Goal: Transaction & Acquisition: Obtain resource

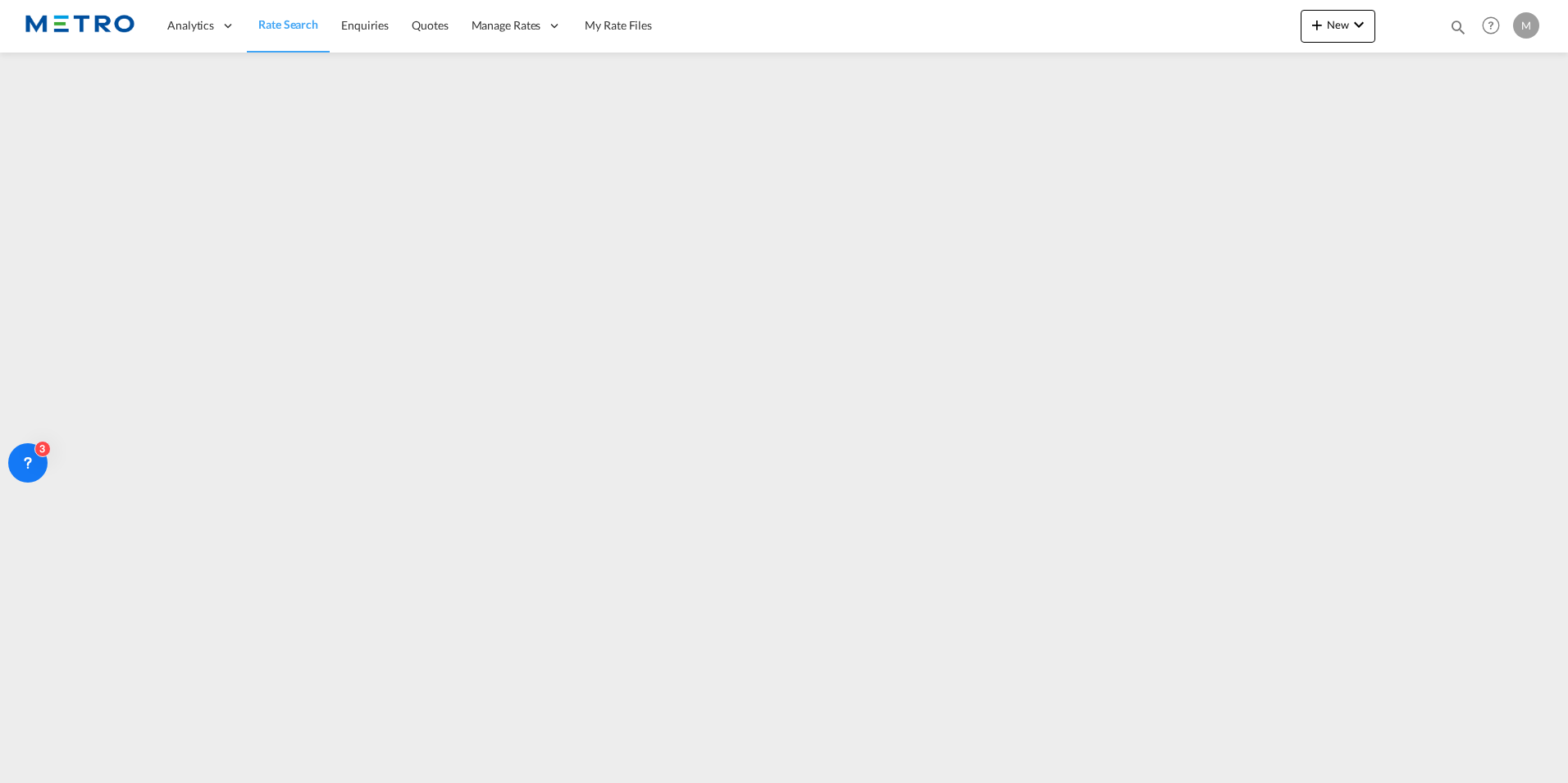
click at [311, 7] on link "Rate Search" at bounding box center [287, 25] width 83 height 53
click at [301, 22] on span "Rate Search" at bounding box center [288, 24] width 60 height 14
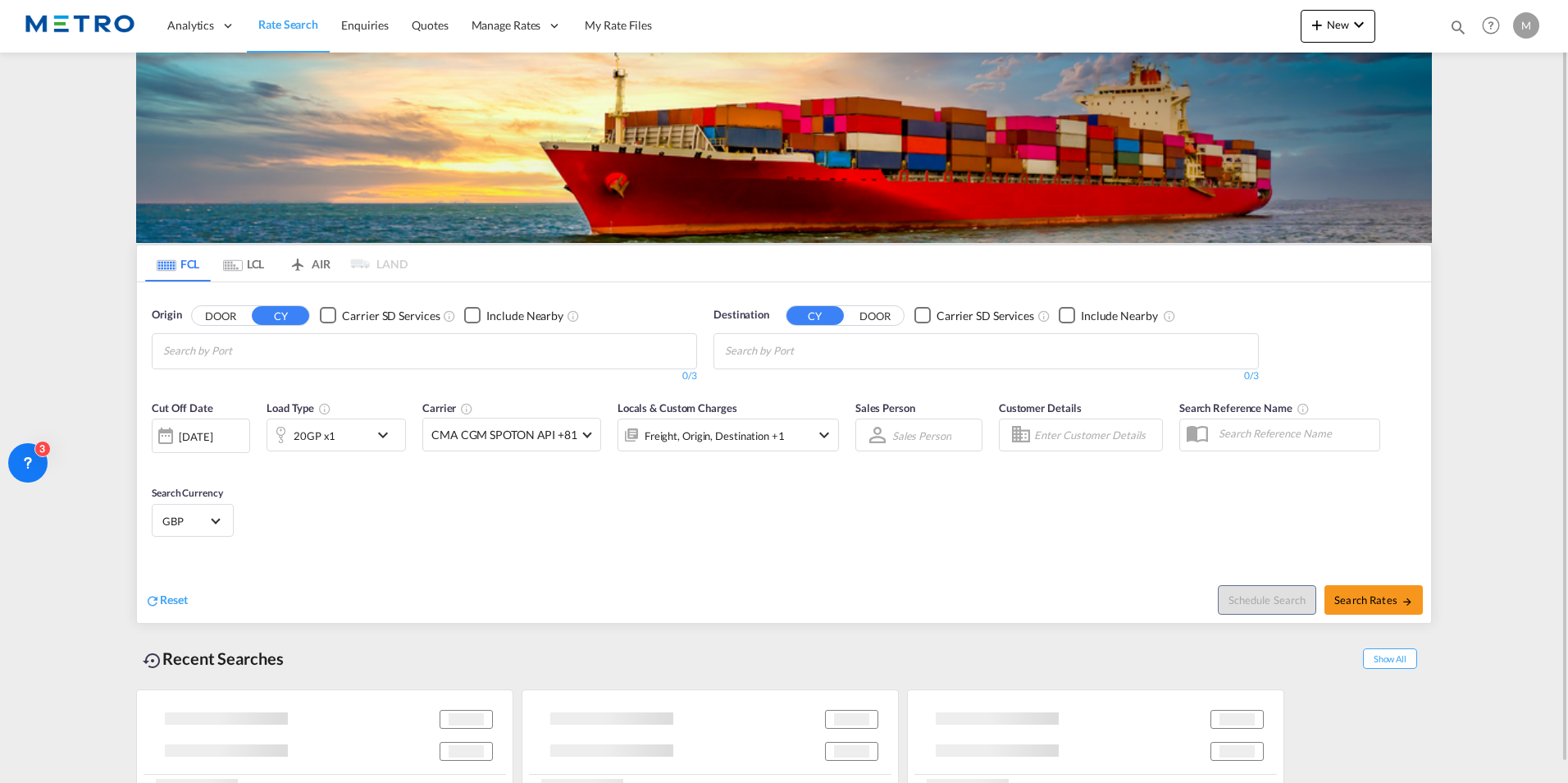
click at [880, 314] on button "DOOR" at bounding box center [875, 315] width 57 height 18
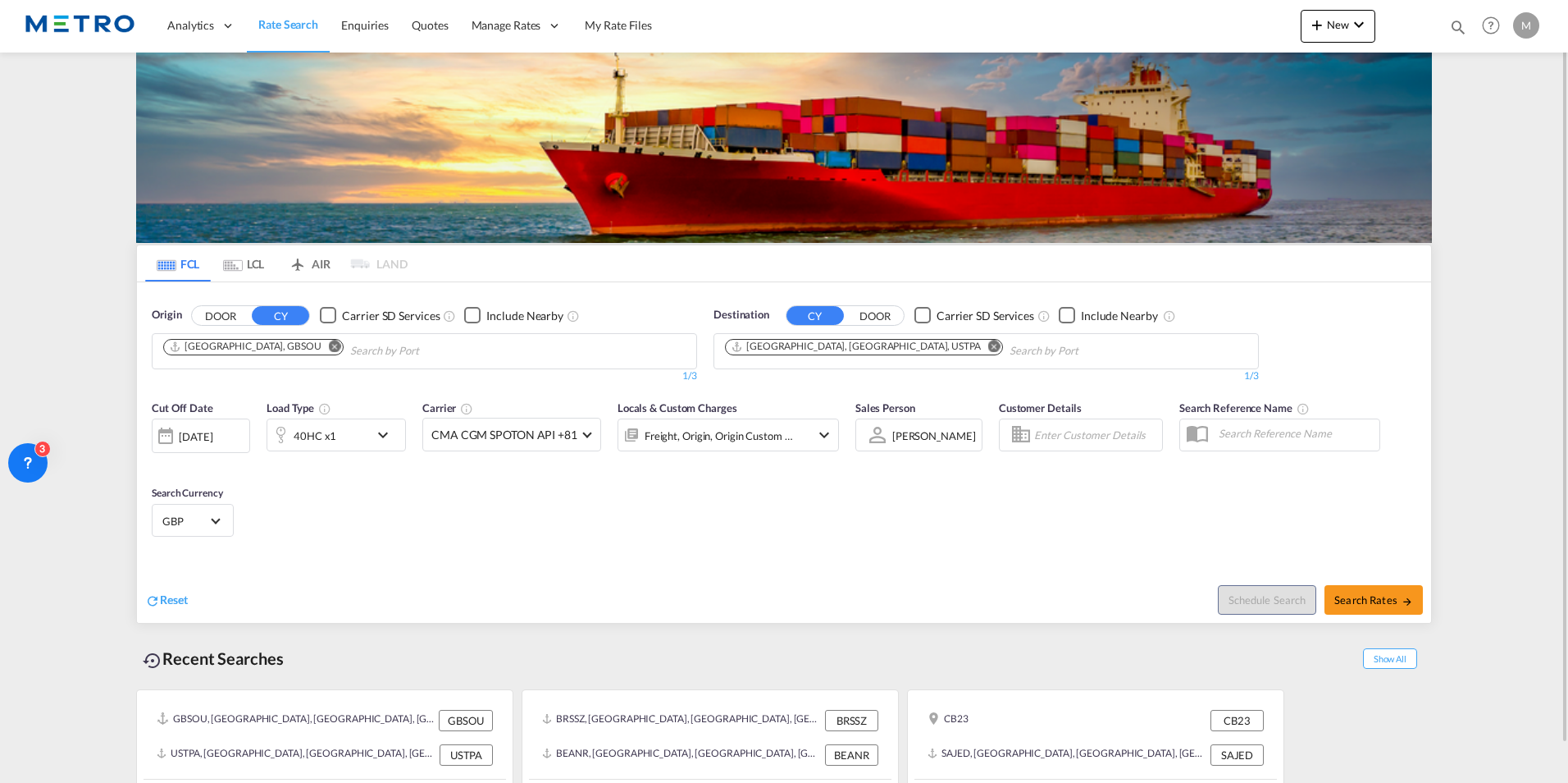
click at [882, 323] on button "DOOR" at bounding box center [875, 315] width 57 height 18
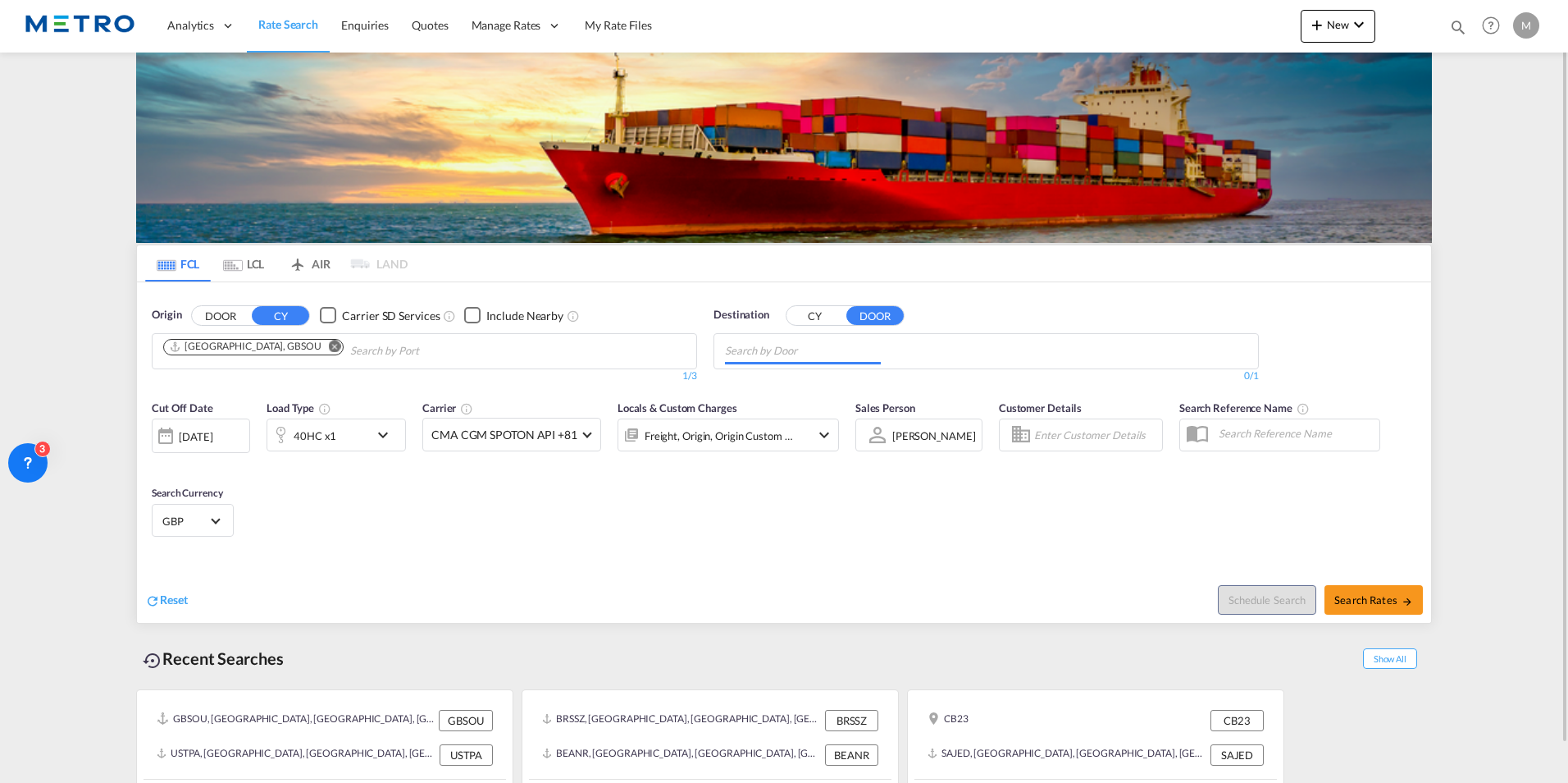
click at [820, 349] on input "Chips input." at bounding box center [803, 351] width 155 height 26
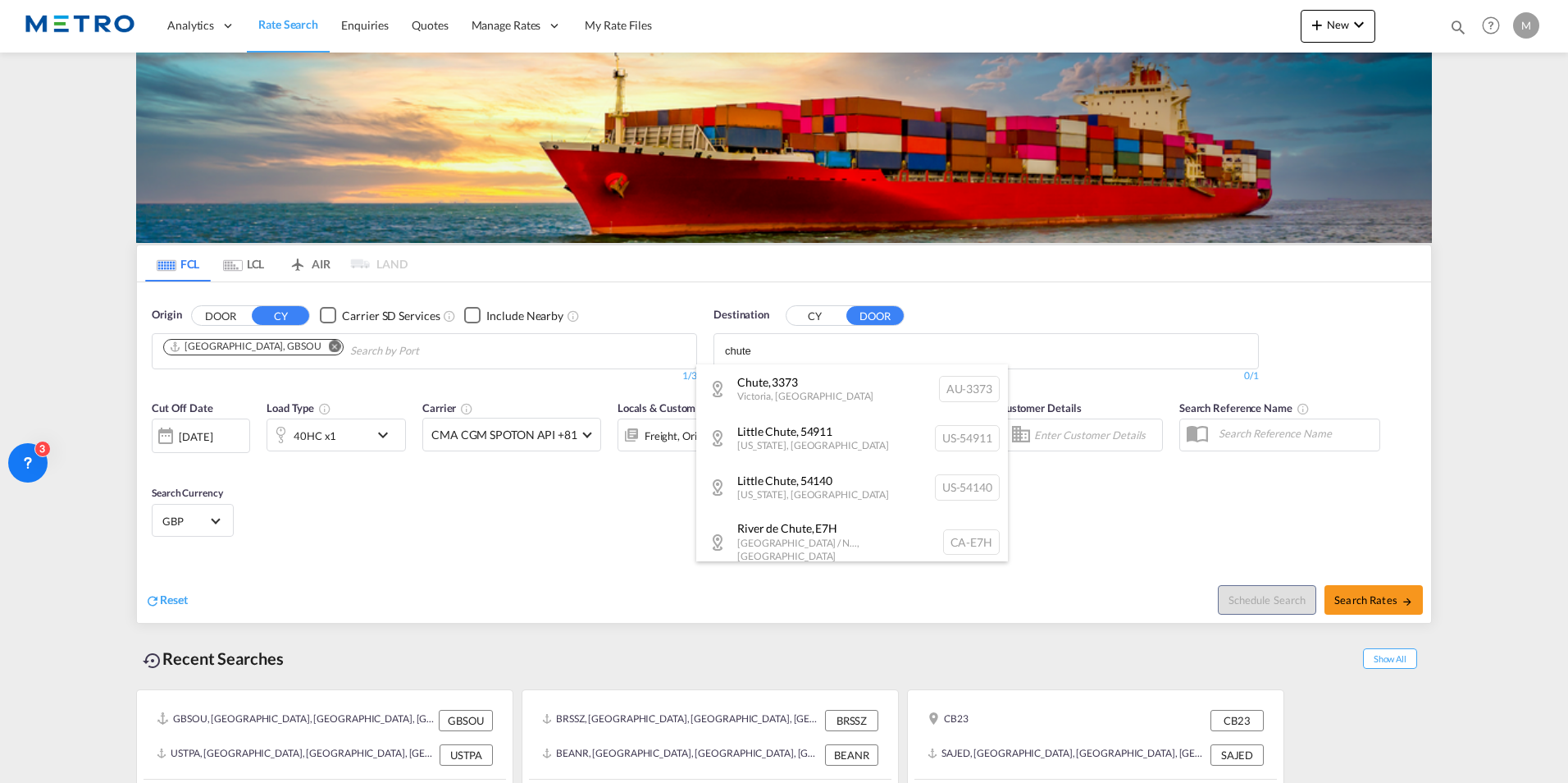
type input "chute"
paste input "Chute-Saint-Philippe,"
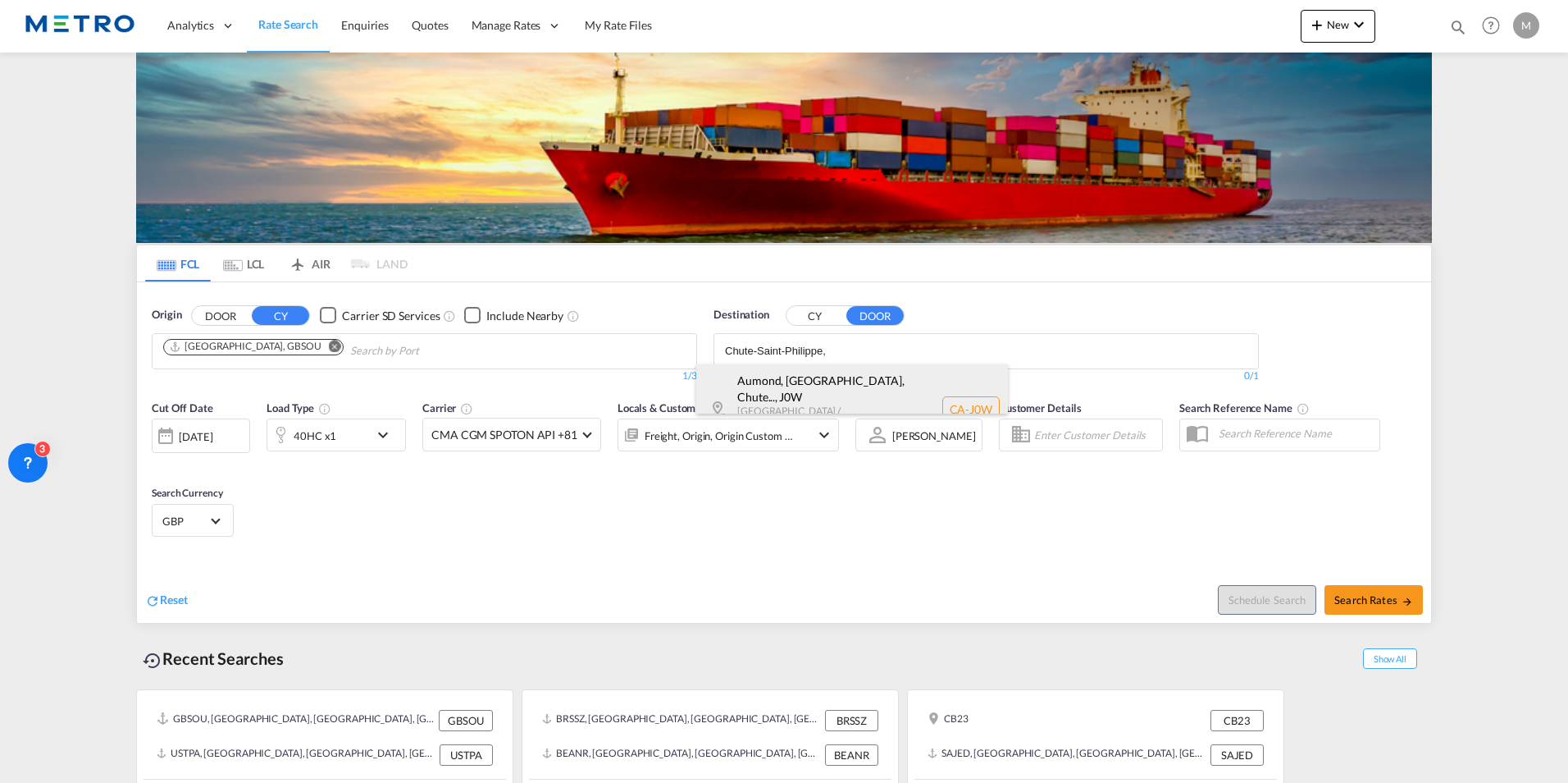
click at [916, 405] on div "Aumond, [GEOGRAPHIC_DATA], Chute... , J0W [GEOGRAPHIC_DATA] / [GEOGRAPHIC_DATA]…" at bounding box center [851, 409] width 312 height 90
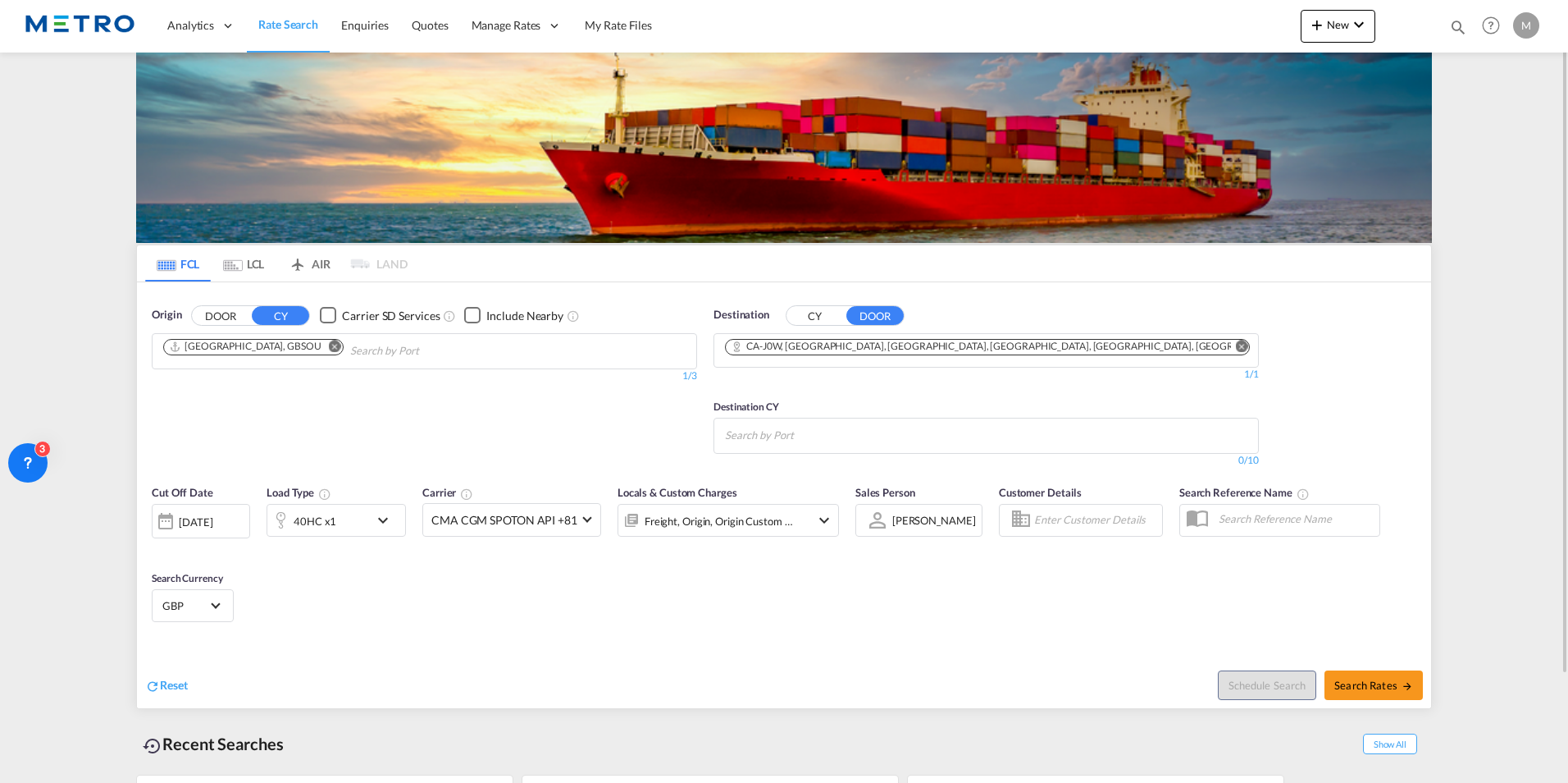
click at [1243, 342] on md-icon "Remove" at bounding box center [1241, 346] width 13 height 13
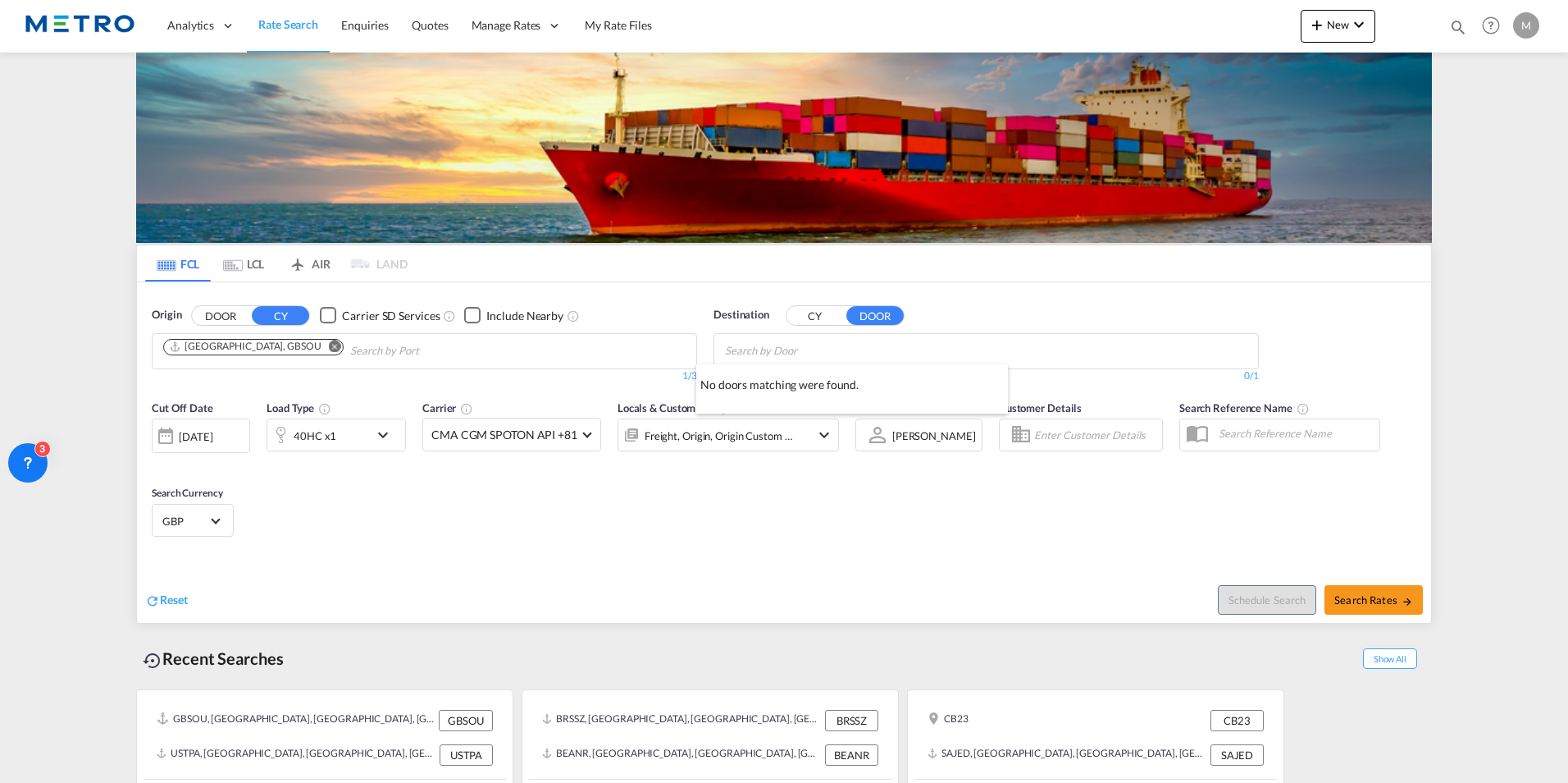
drag, startPoint x: 906, startPoint y: 345, endPoint x: 793, endPoint y: 349, distance: 113.1
paste input "J0W 1A0"
type input "J0W 1A"
drag, startPoint x: 298, startPoint y: 346, endPoint x: 307, endPoint y: 356, distance: 13.5
click at [329, 342] on md-icon "Remove" at bounding box center [335, 346] width 13 height 13
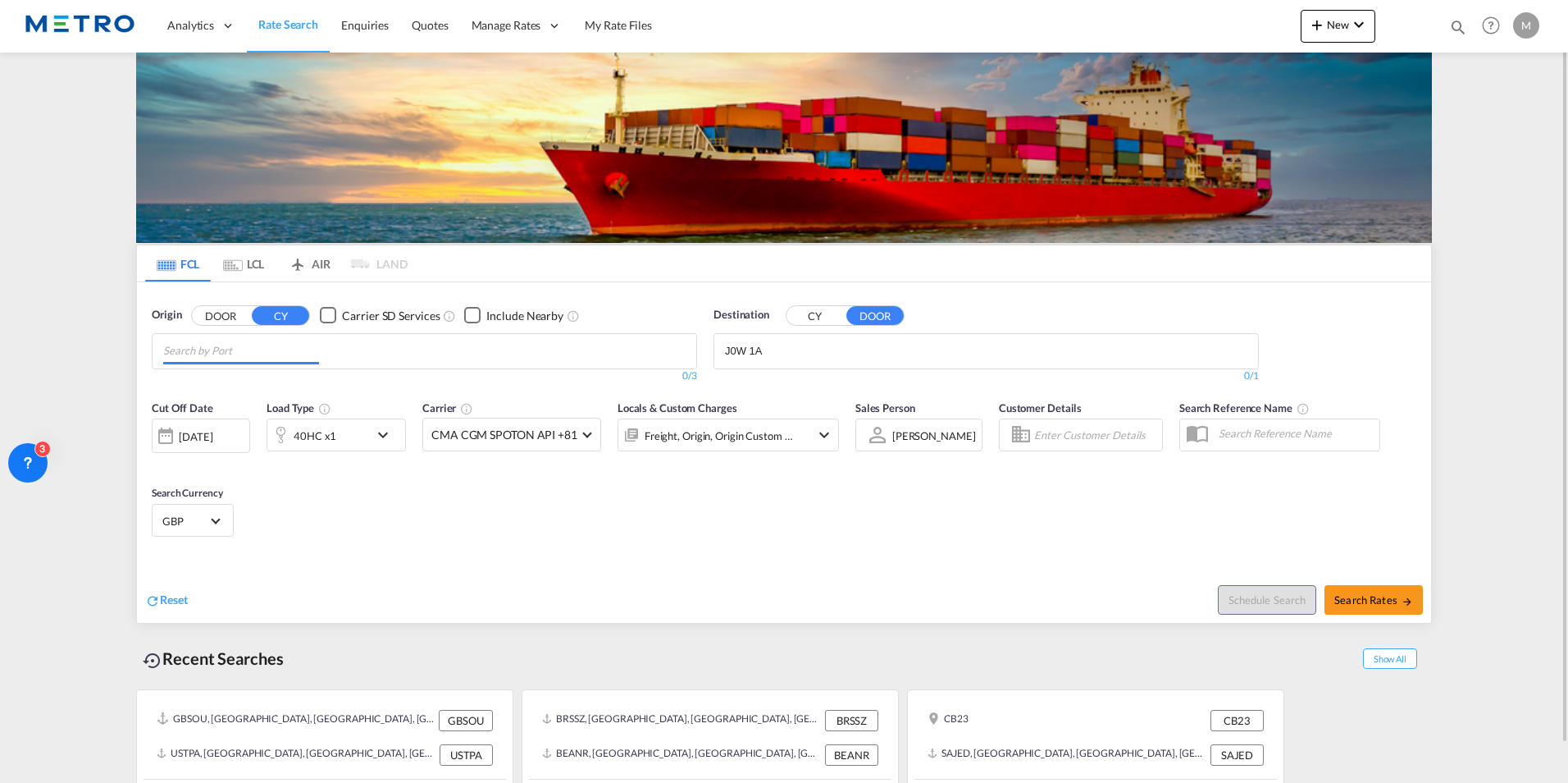
click at [222, 318] on button "DOOR" at bounding box center [220, 315] width 57 height 18
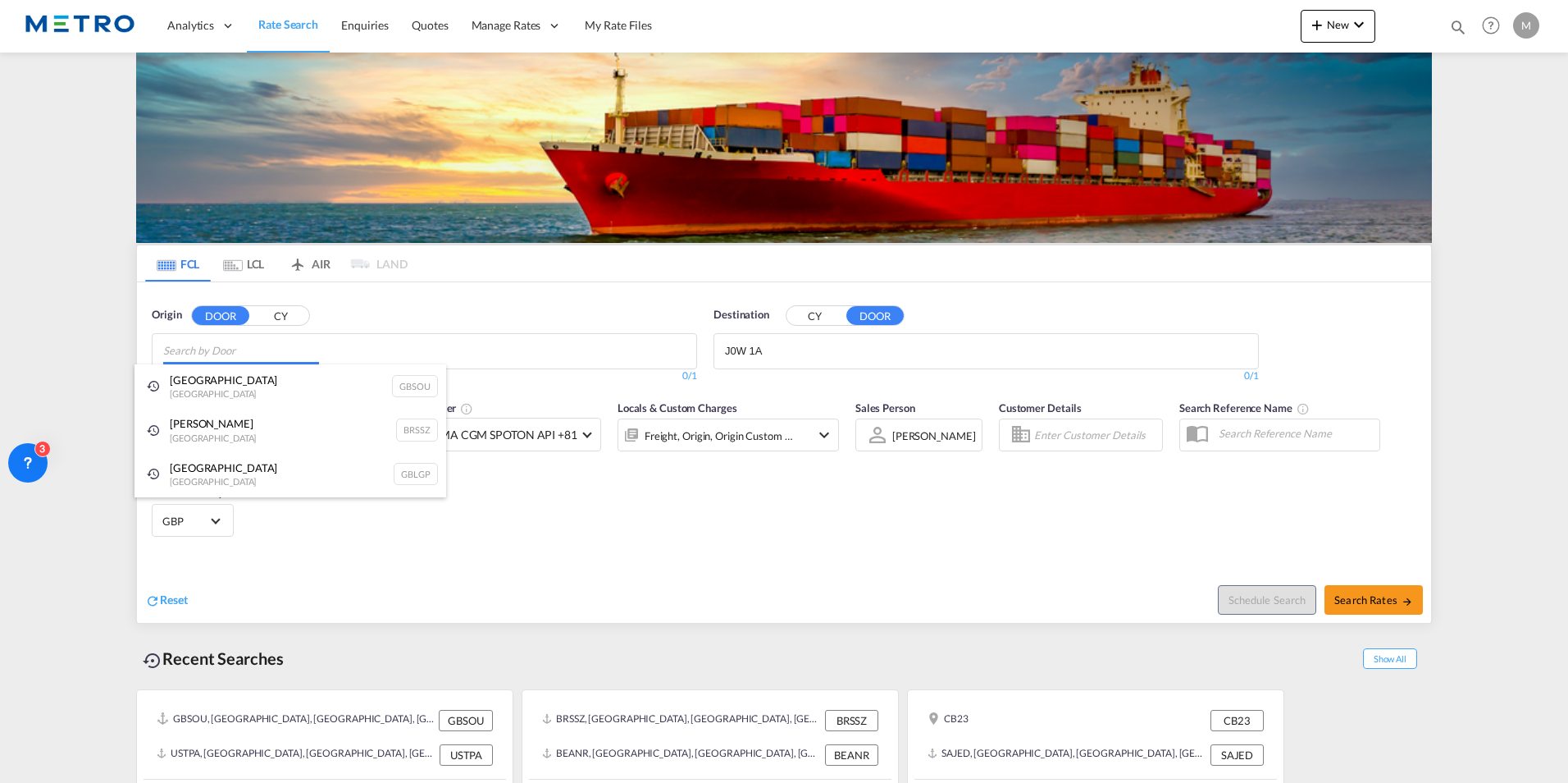
click at [343, 357] on body "Analytics Reports Dashboard Rate Search Enquiries Quotes" at bounding box center [784, 392] width 1568 height 783
type input "l"
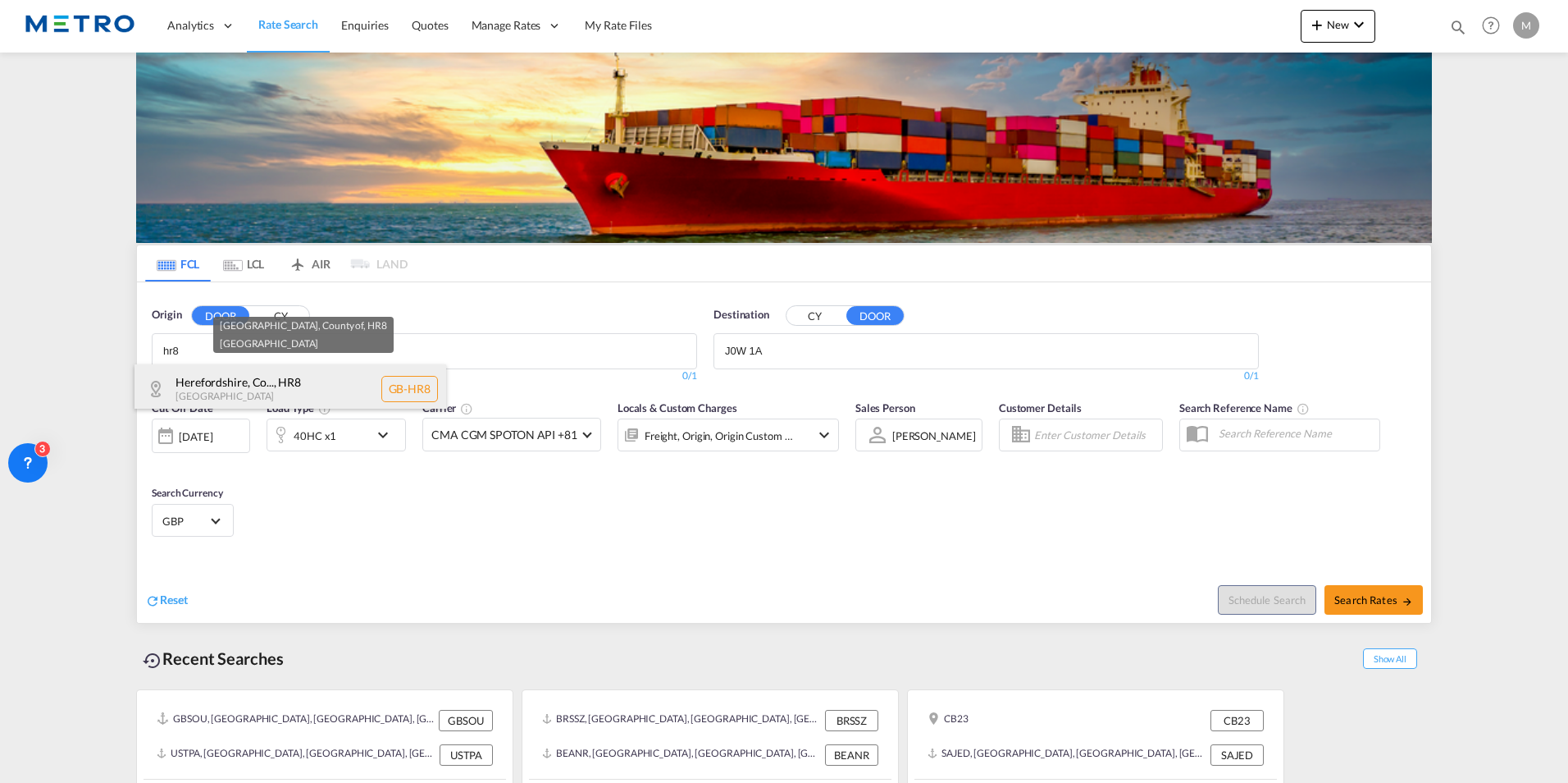
type input "hr8"
click at [332, 389] on div "Herefordshire, Co... , HR8 [GEOGRAPHIC_DATA] [GEOGRAPHIC_DATA]-HR8" at bounding box center [290, 389] width 312 height 50
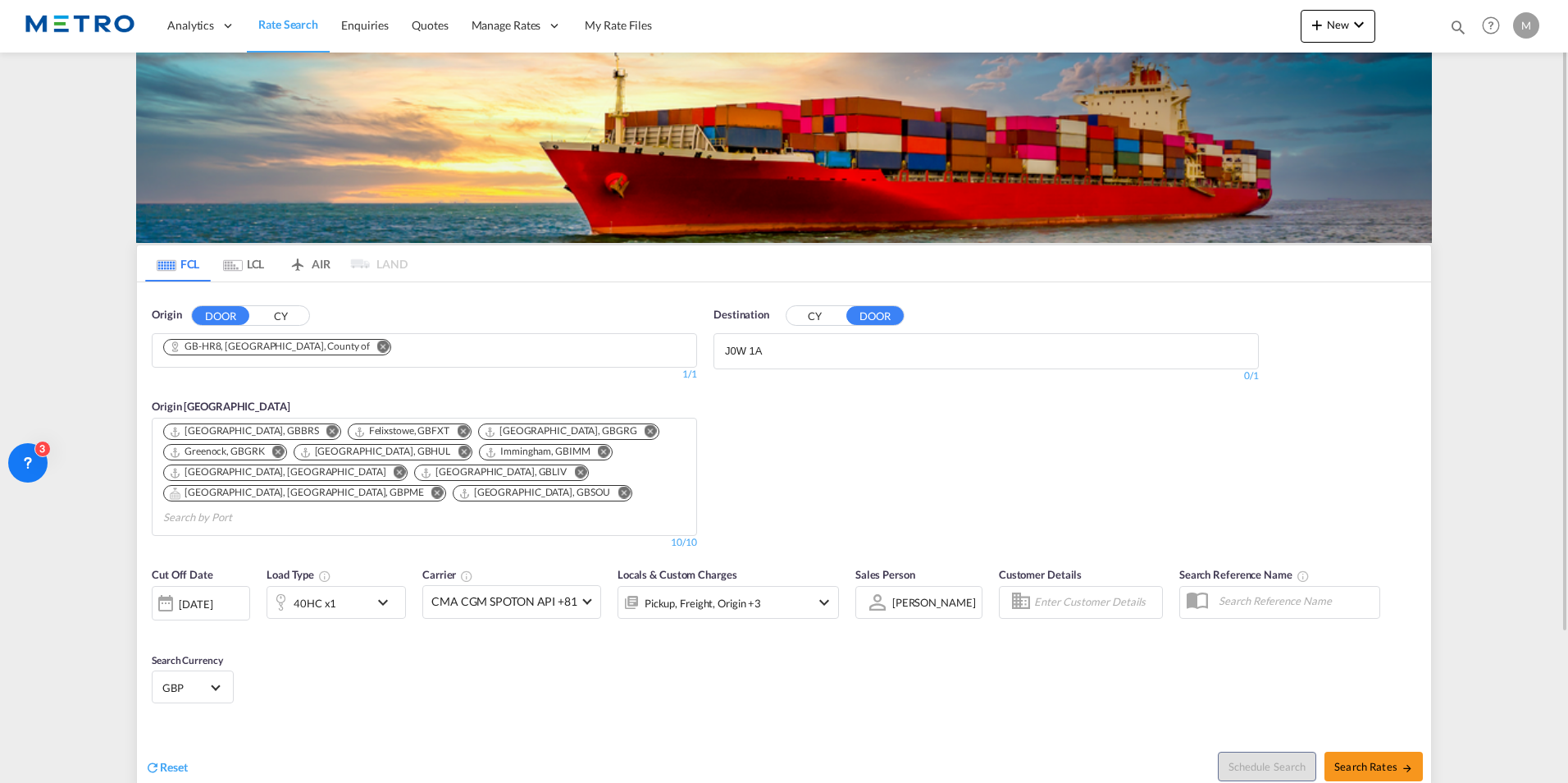
click at [849, 354] on input "J0W 1A" at bounding box center [803, 351] width 155 height 26
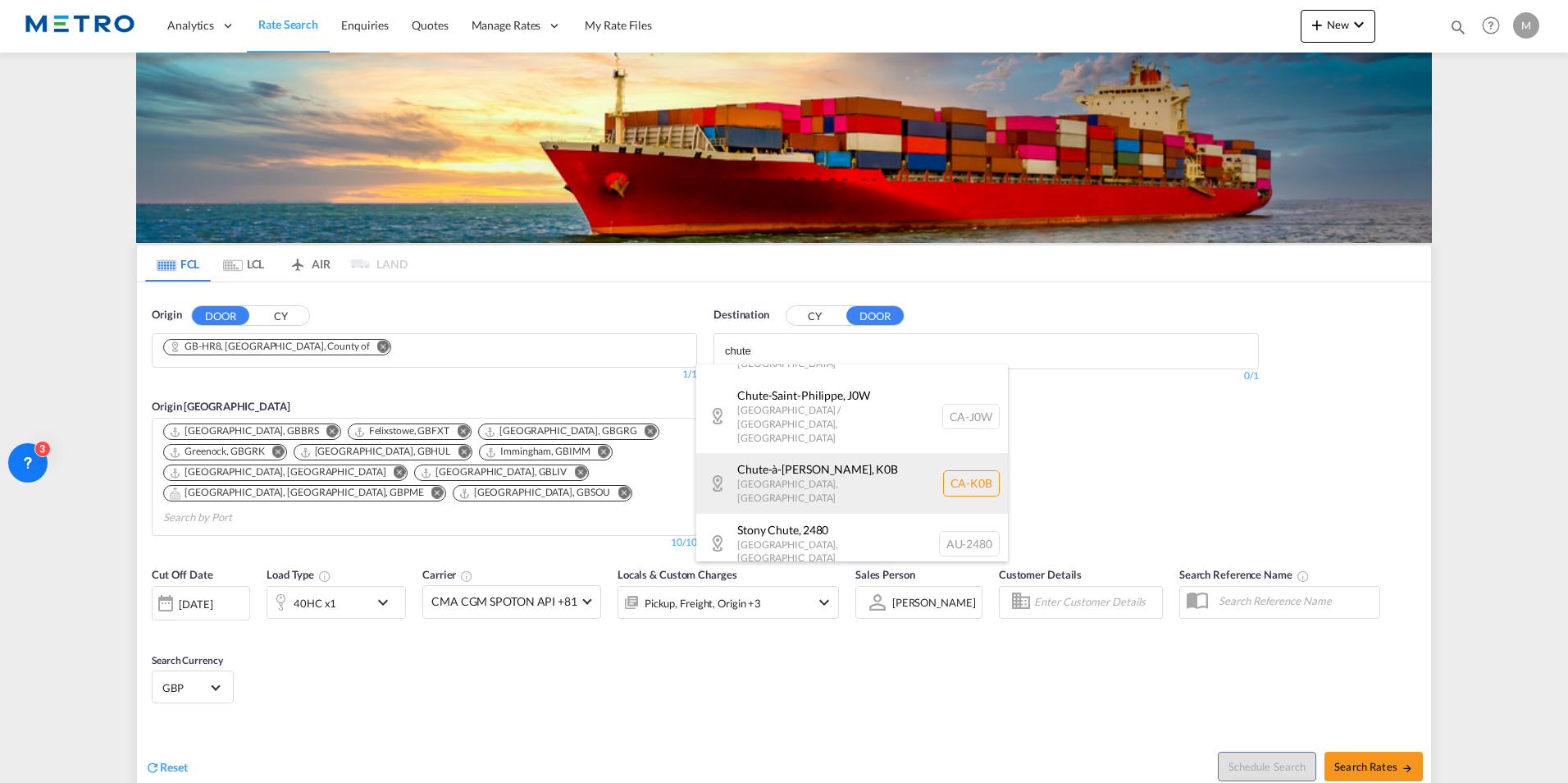
scroll to position [197, 0]
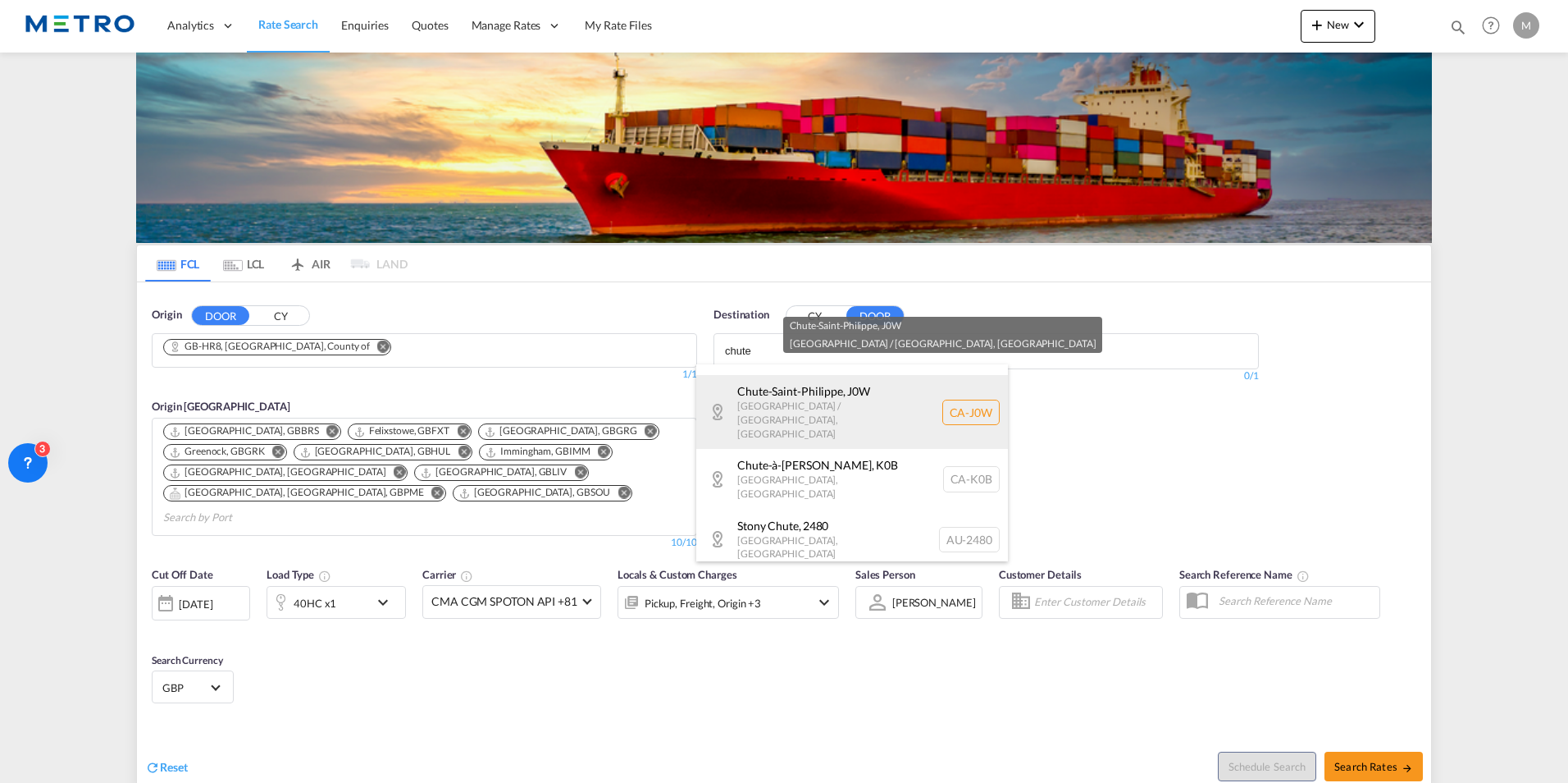
type input "chute"
click at [884, 388] on div "Chute-Saint-Philippe , J0W [GEOGRAPHIC_DATA] / [GEOGRAPHIC_DATA] , [GEOGRAPHIC_…" at bounding box center [851, 412] width 312 height 74
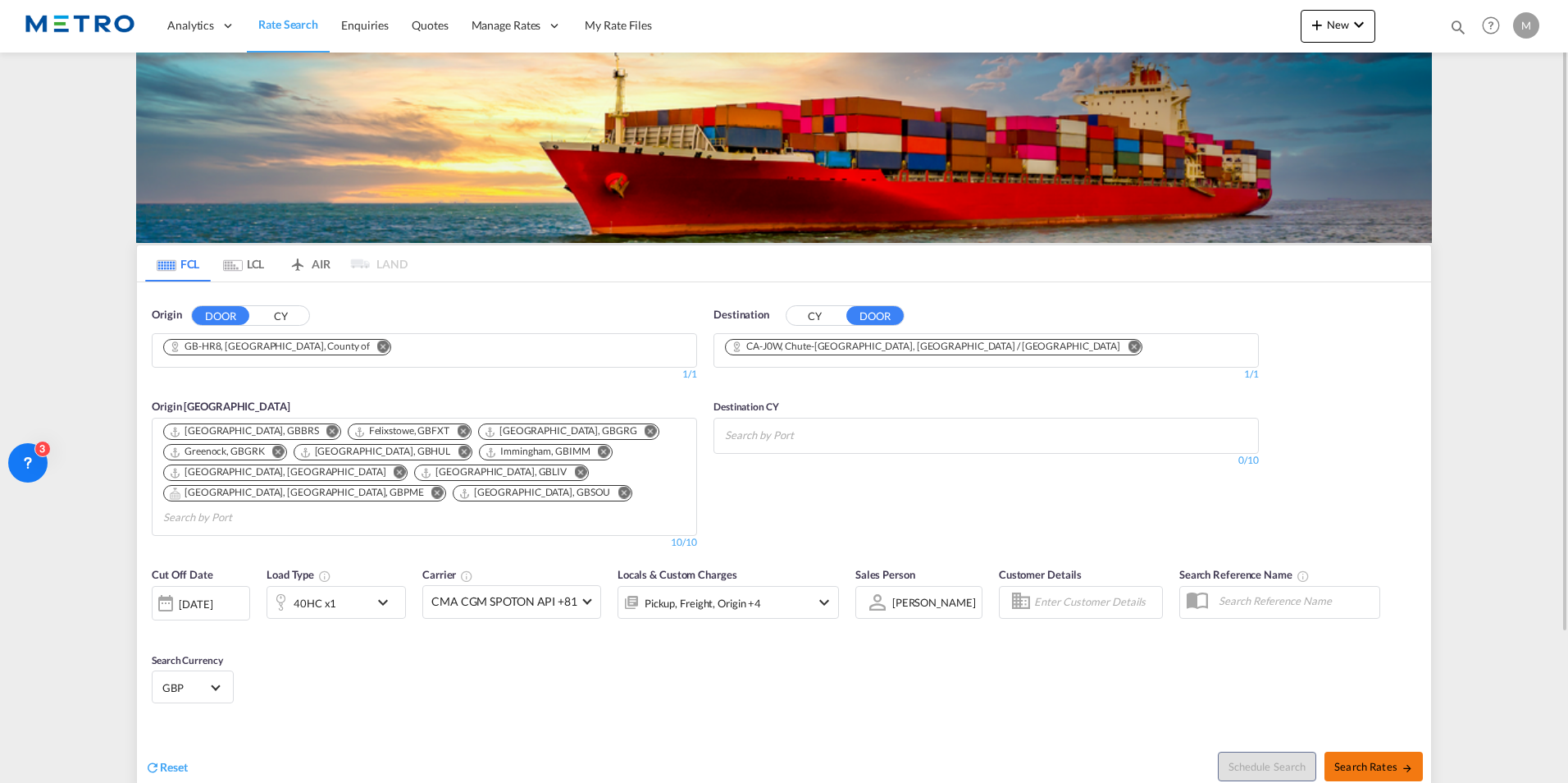
click at [1368, 752] on button "Search Rates" at bounding box center [1373, 766] width 98 height 29
type input "HR8 to J0W / [DATE]"
click at [891, 436] on md-chips at bounding box center [986, 435] width 544 height 34
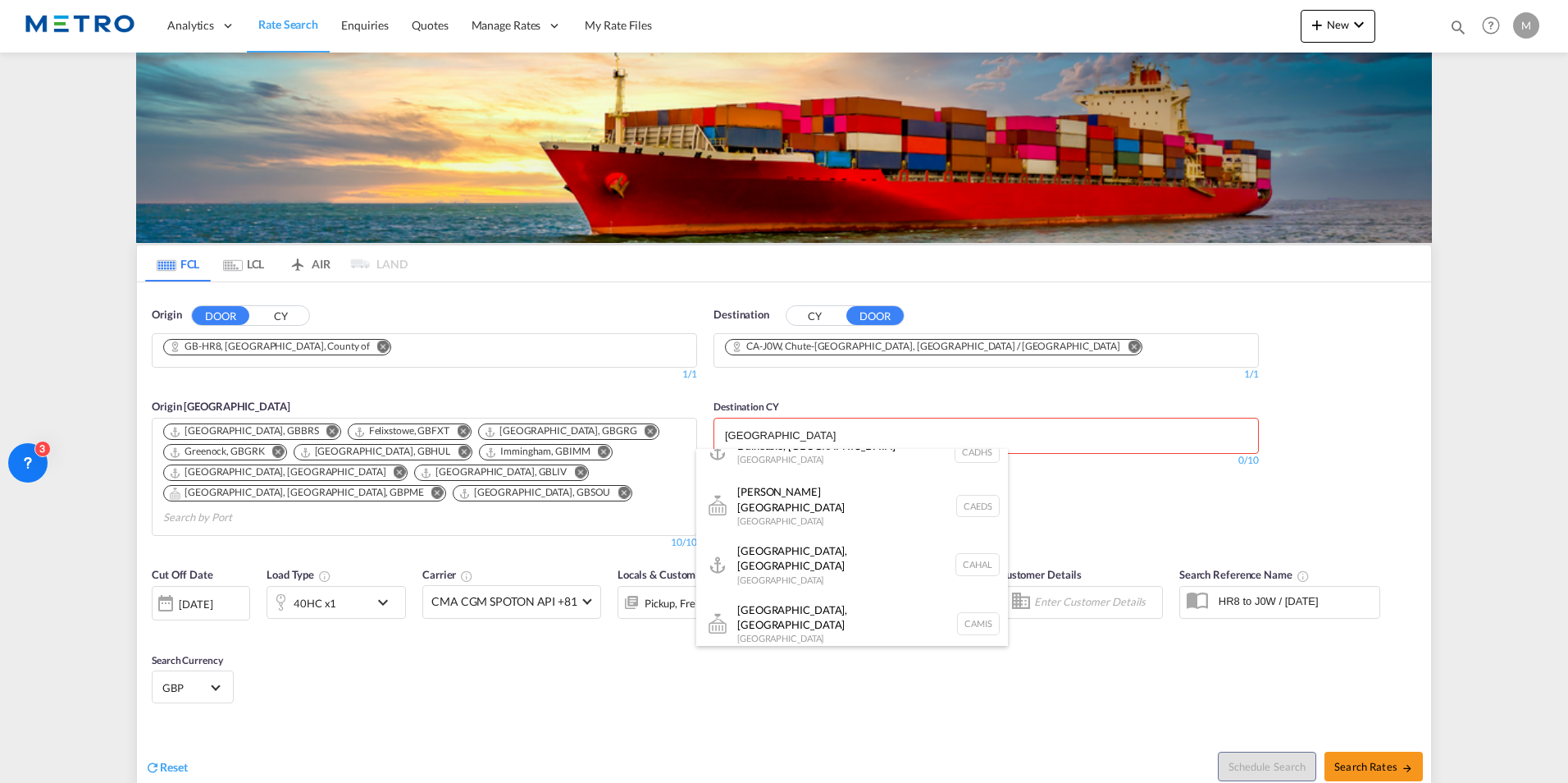
scroll to position [164, 0]
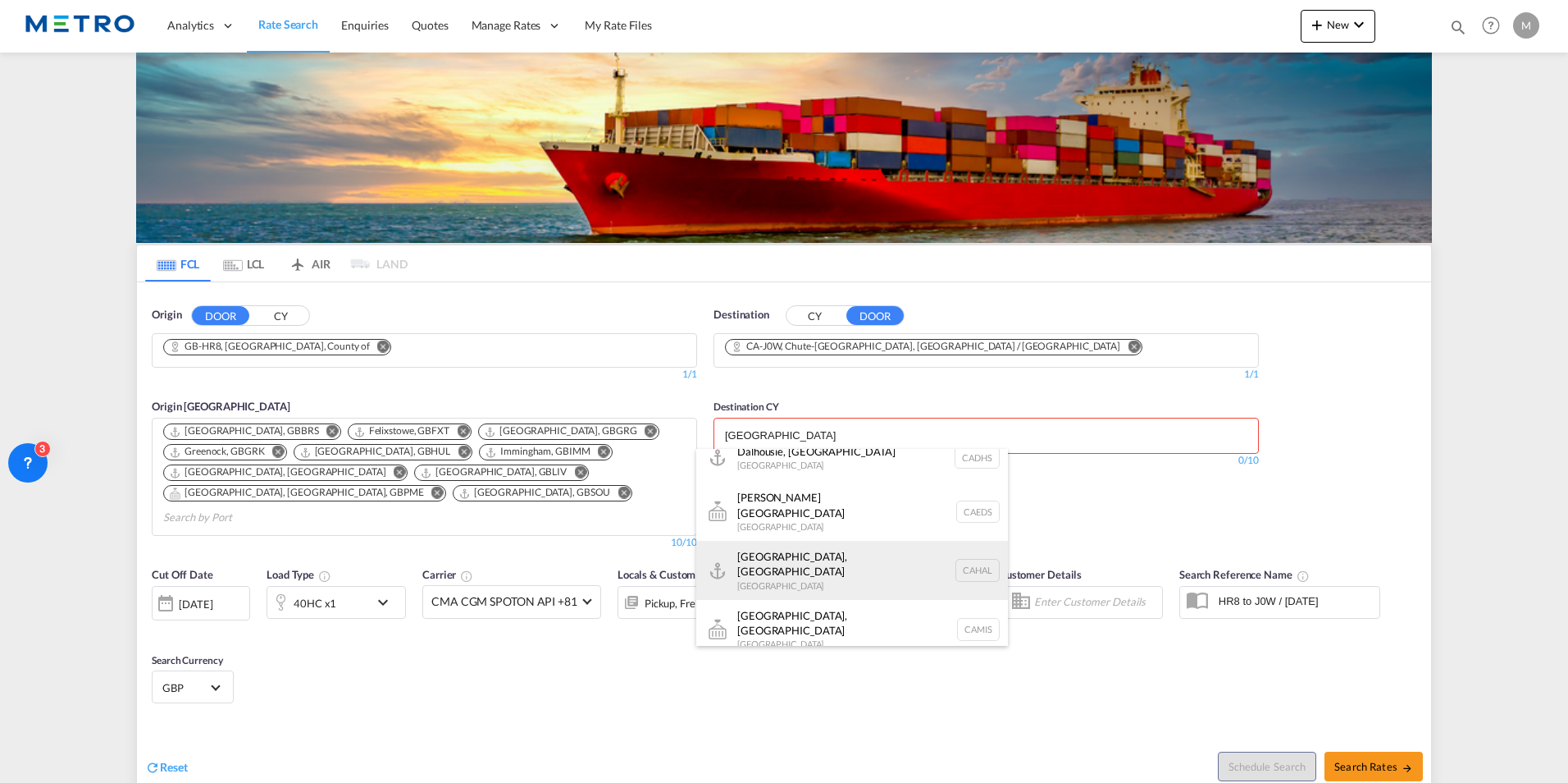
type input "[GEOGRAPHIC_DATA]"
click at [797, 557] on div "[GEOGRAPHIC_DATA], NS [GEOGRAPHIC_DATA] CAHAL" at bounding box center [851, 570] width 312 height 59
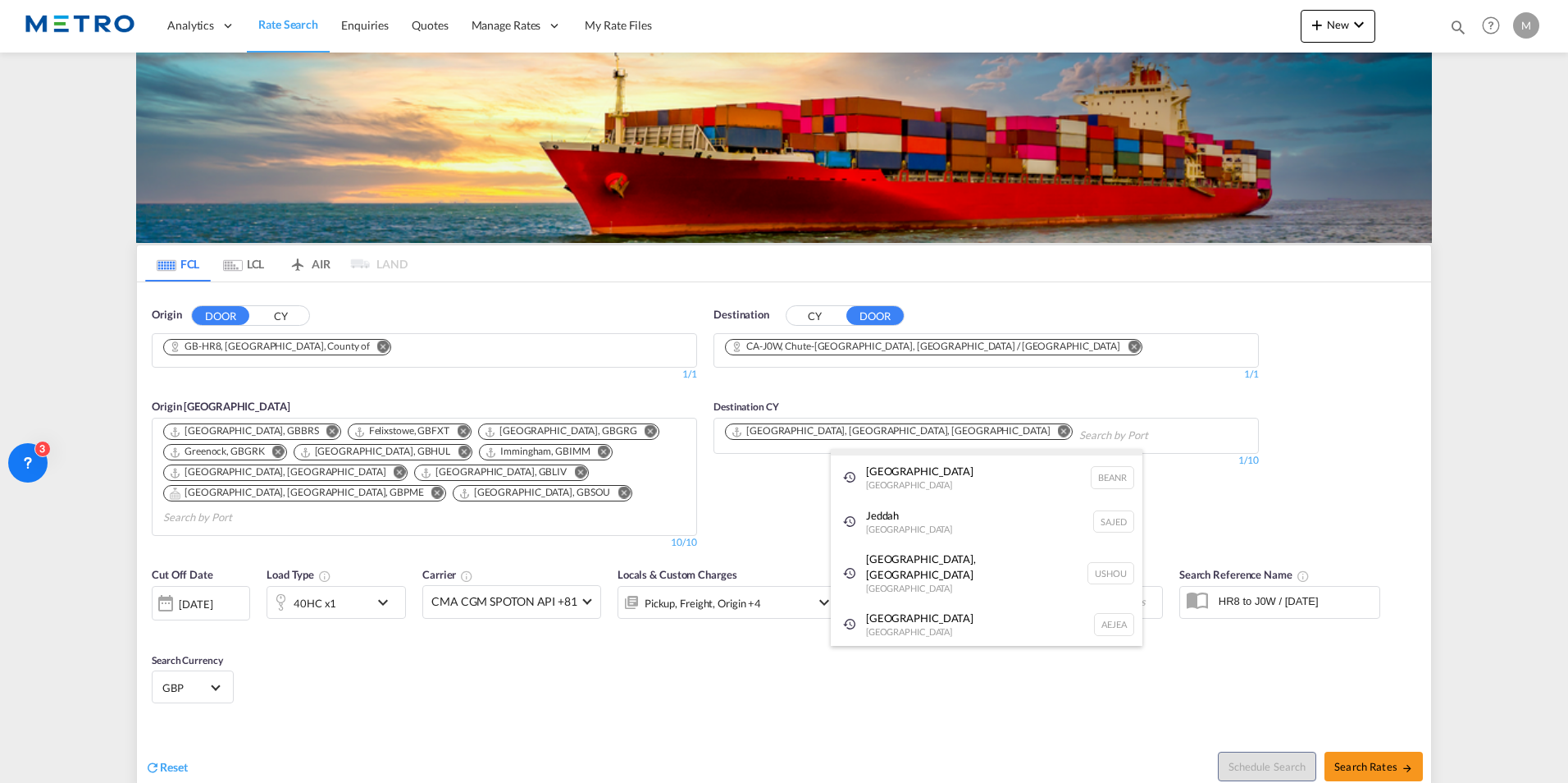
scroll to position [24, 0]
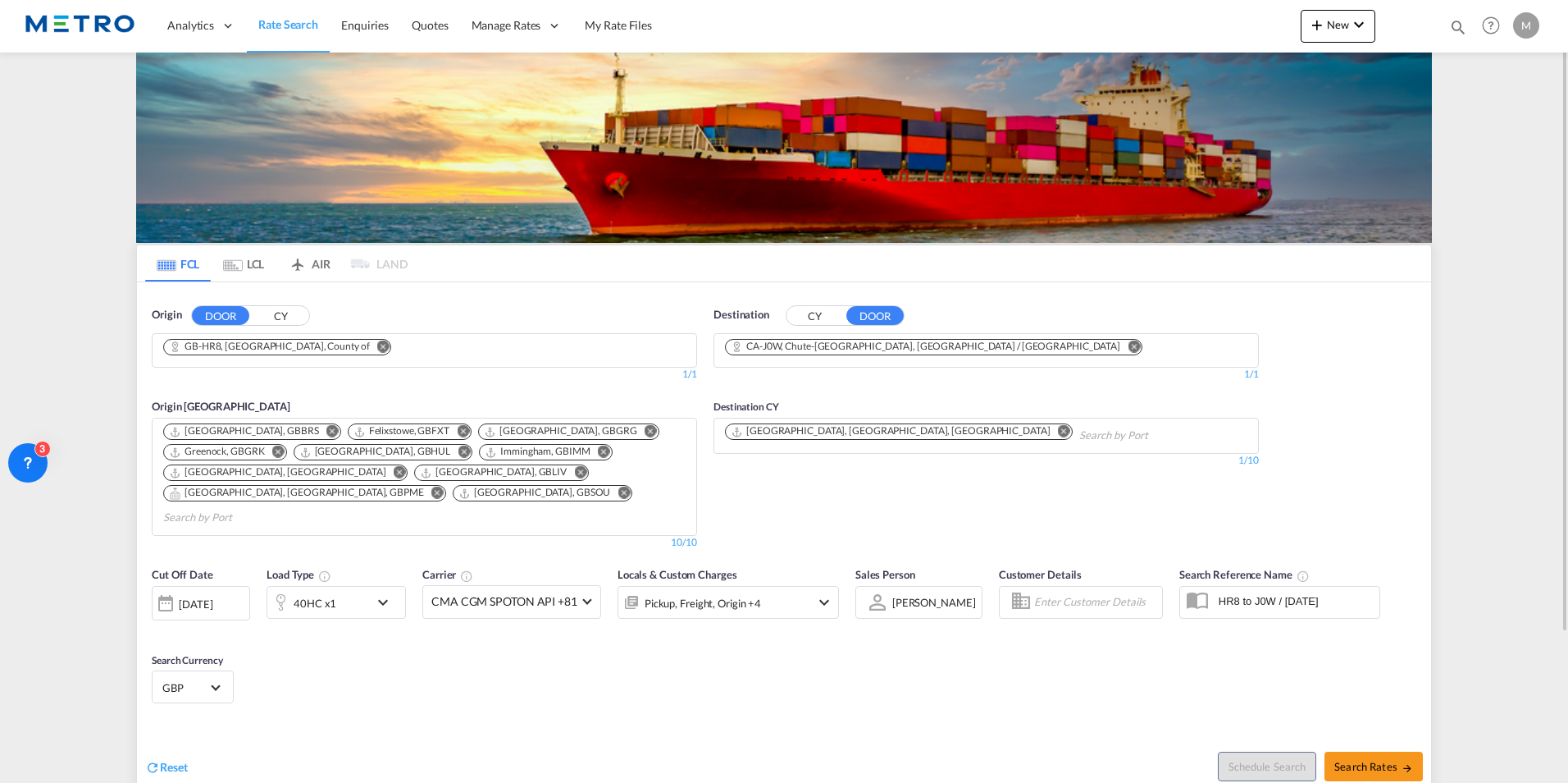
click at [931, 432] on body "Analytics Reports Dashboard Rate Search Enquiries Quotes" at bounding box center [784, 392] width 1568 height 783
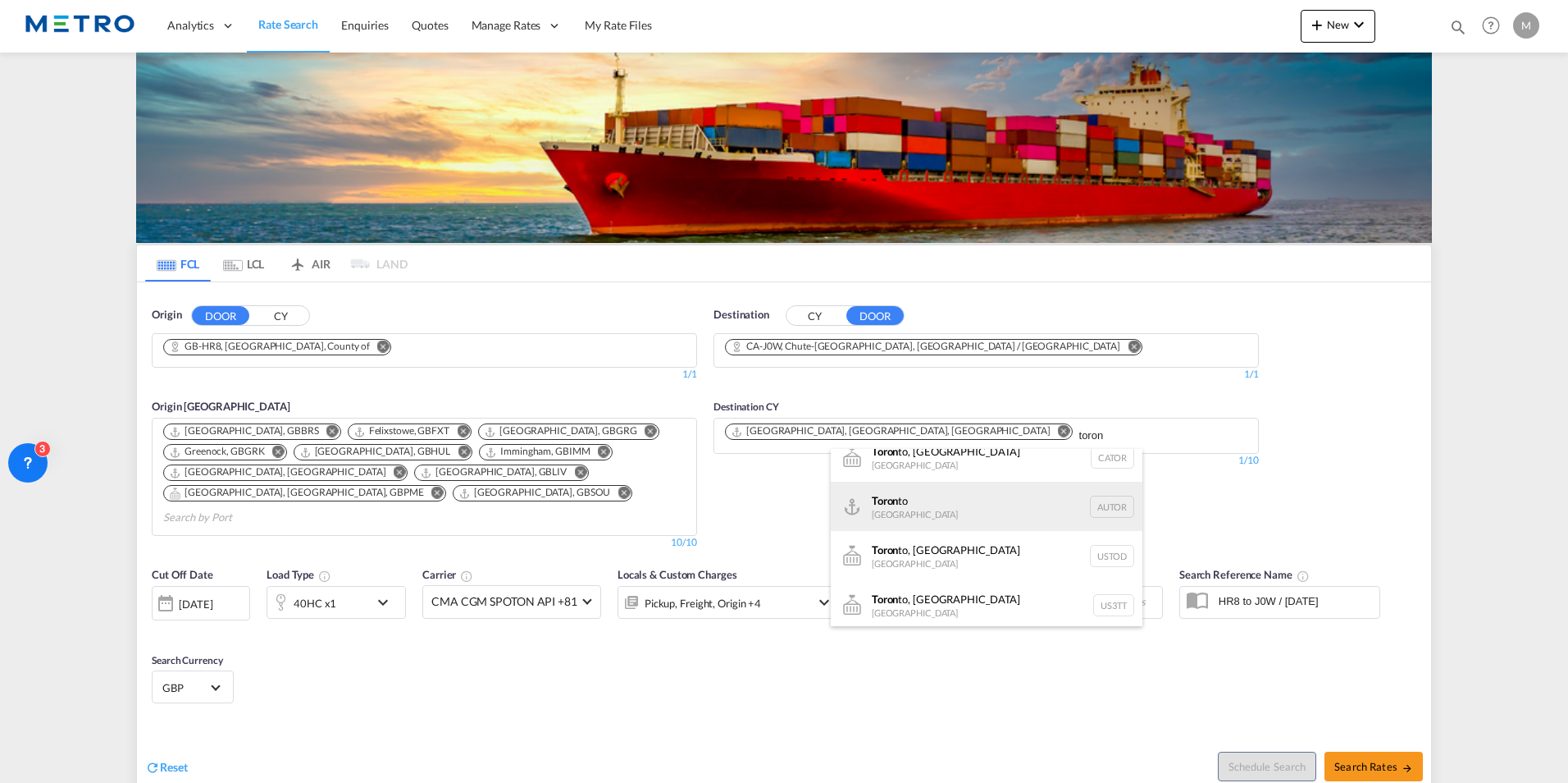
scroll to position [19, 0]
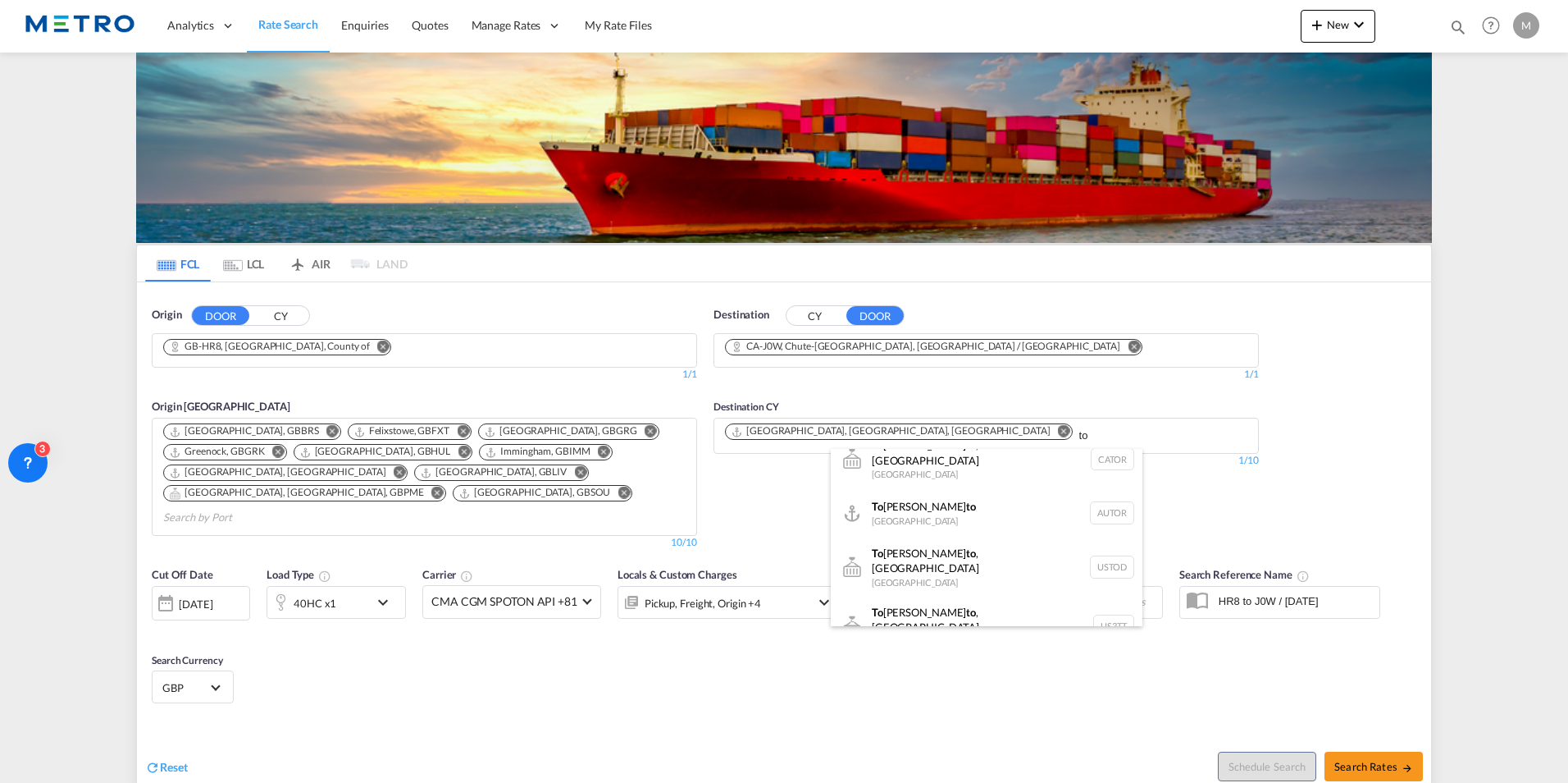
type input "t"
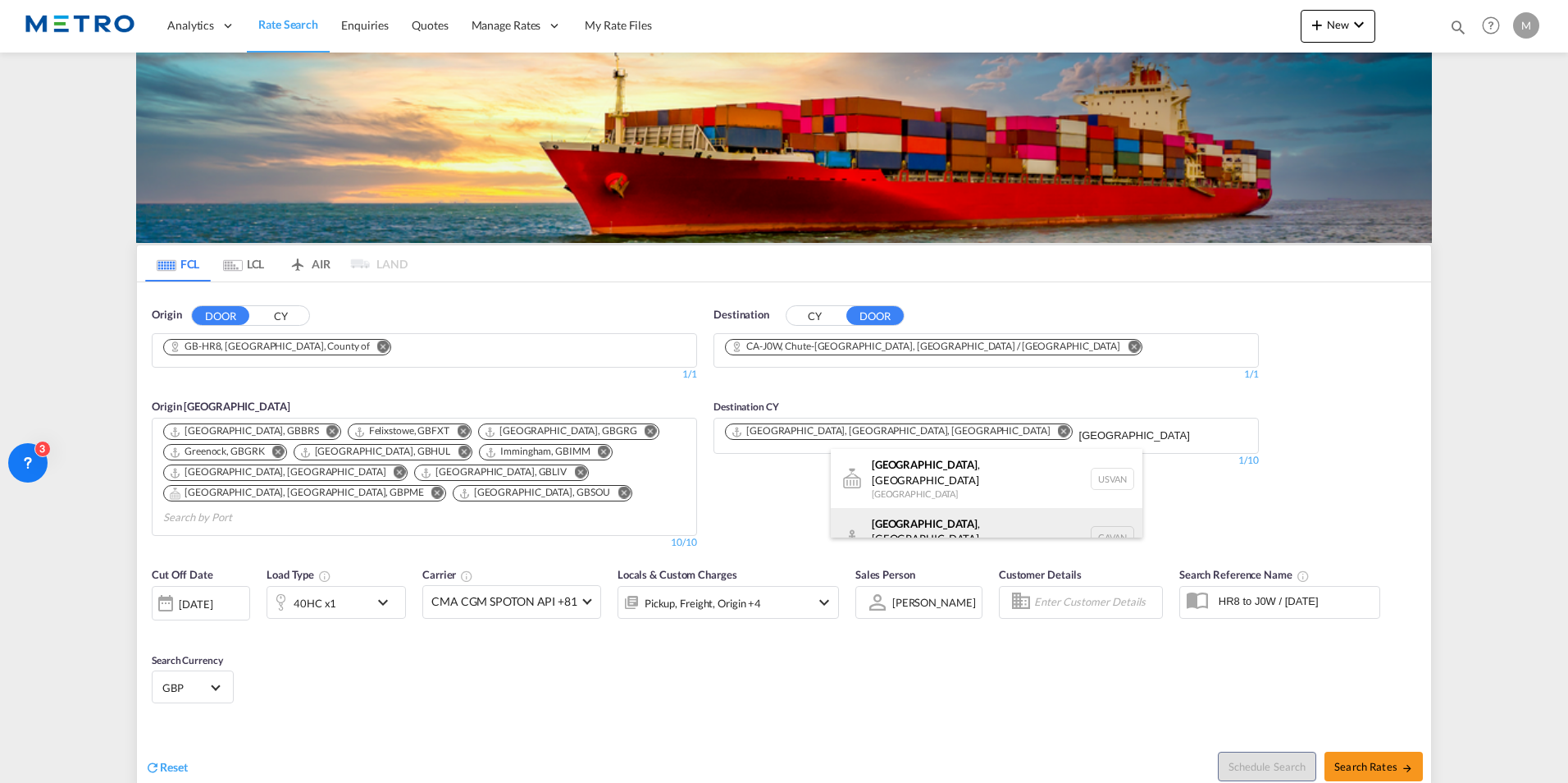
type input "[GEOGRAPHIC_DATA]"
click at [1014, 525] on div "[GEOGRAPHIC_DATA] , [GEOGRAPHIC_DATA] [GEOGRAPHIC_DATA] CAVAN" at bounding box center [986, 537] width 312 height 59
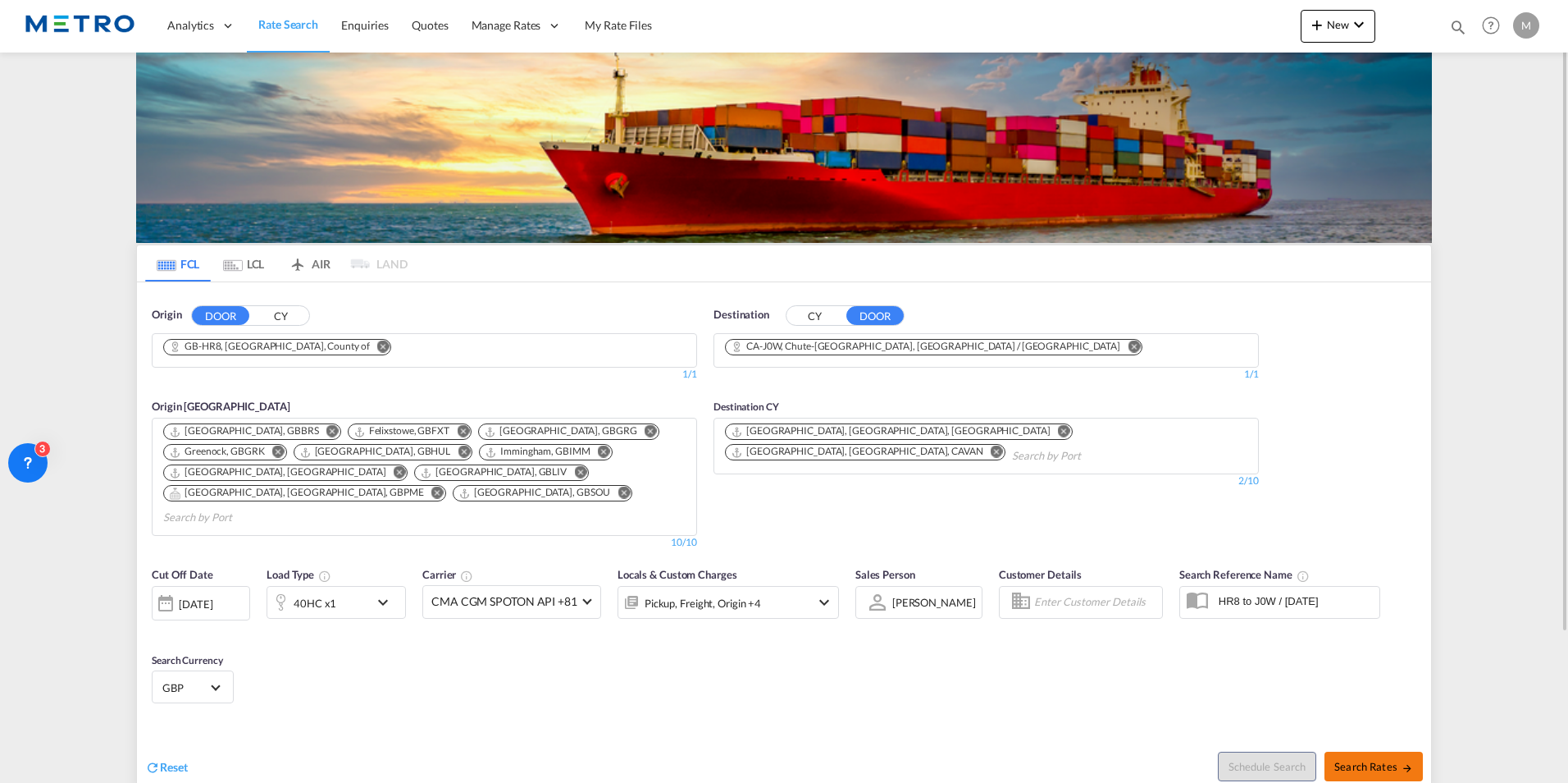
click at [1387, 760] on span "Search Rates" at bounding box center [1373, 766] width 79 height 14
